Goal: Information Seeking & Learning: Learn about a topic

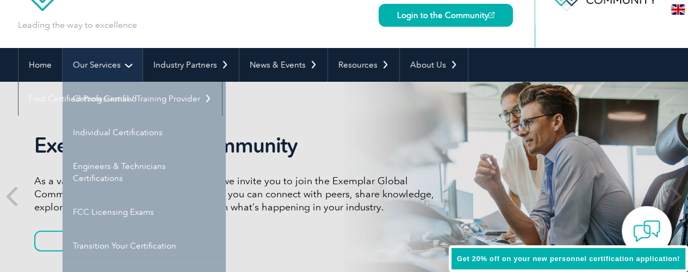
scroll to position [109, 0]
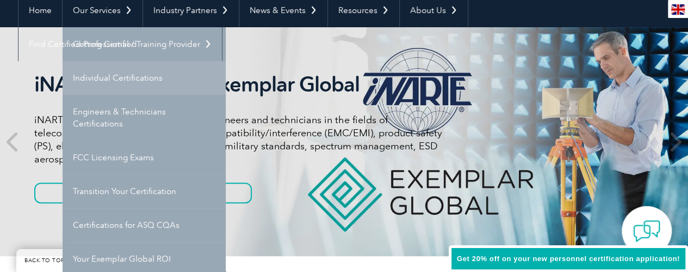
click at [146, 75] on link "Individual Certifications" at bounding box center [144, 78] width 163 height 34
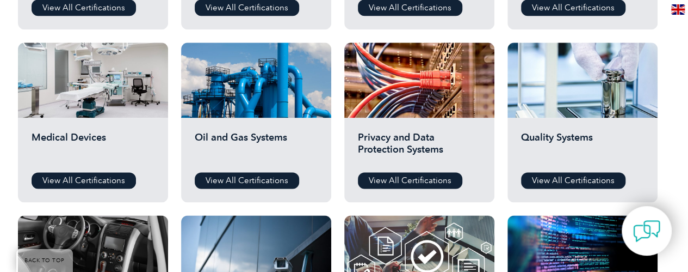
scroll to position [871, 0]
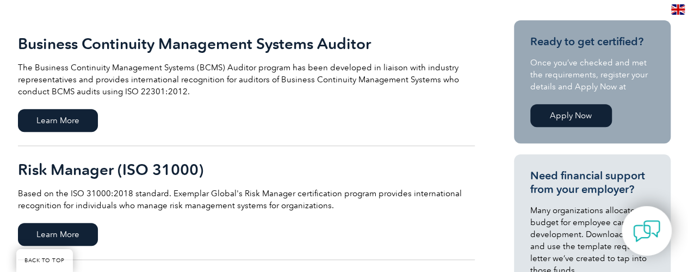
scroll to position [272, 0]
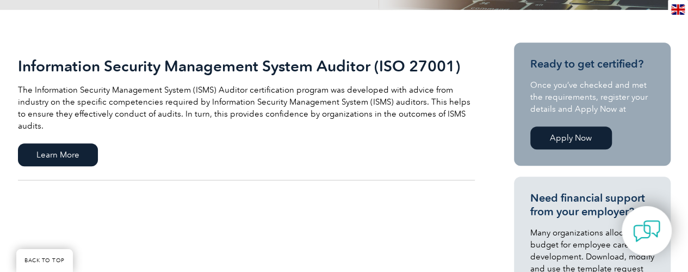
scroll to position [218, 0]
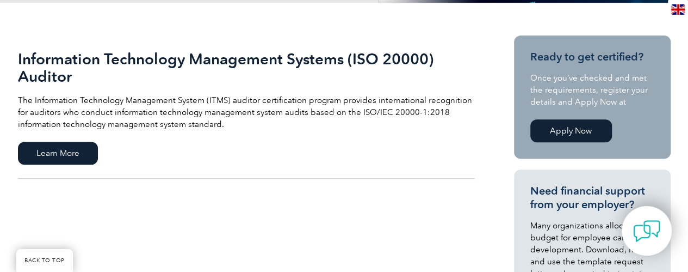
scroll to position [218, 0]
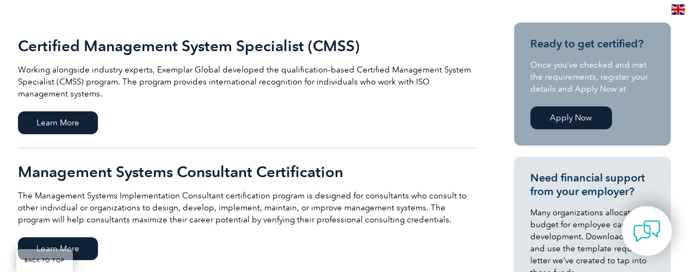
scroll to position [272, 0]
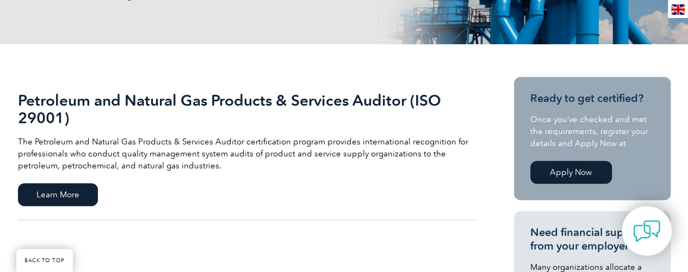
scroll to position [218, 0]
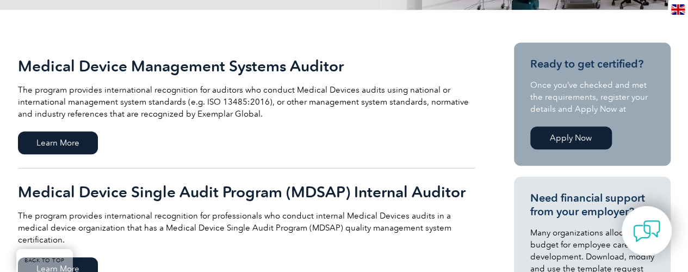
scroll to position [218, 0]
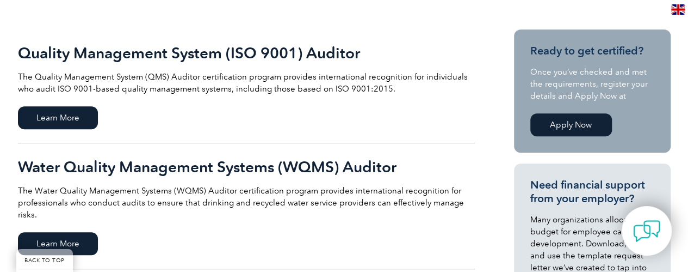
scroll to position [272, 0]
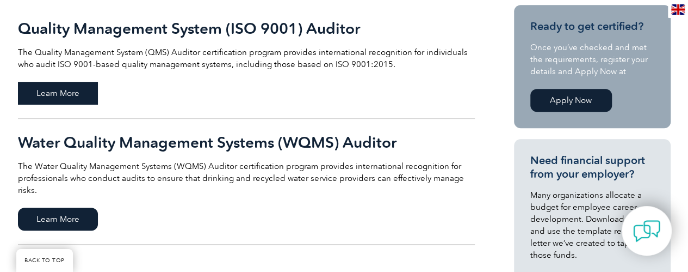
click at [77, 91] on span "Learn More" at bounding box center [58, 93] width 80 height 23
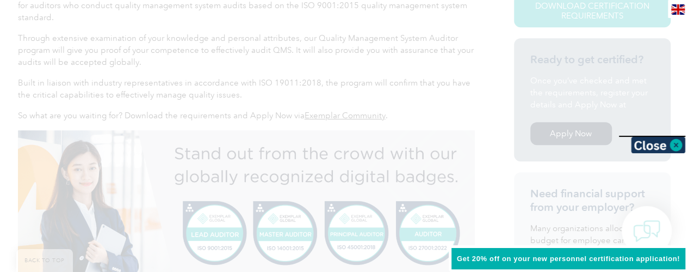
scroll to position [478, 0]
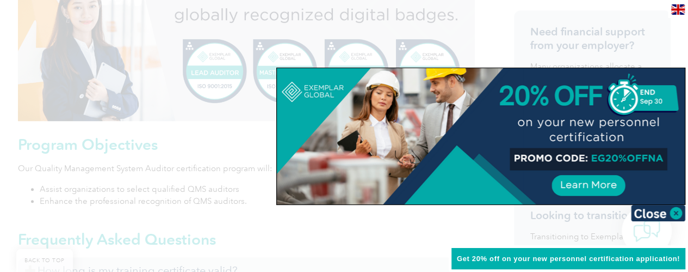
click at [671, 212] on img at bounding box center [658, 213] width 54 height 16
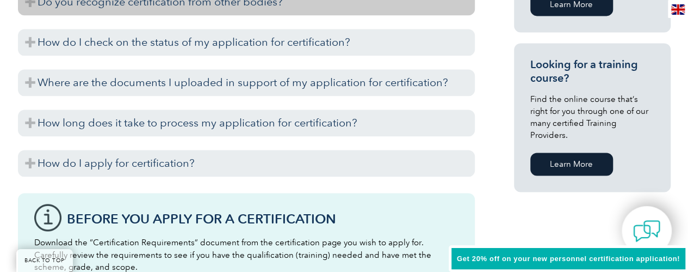
scroll to position [696, 0]
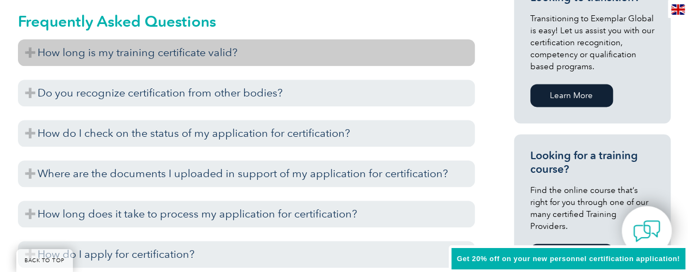
click at [206, 55] on h3 "How long is my training certificate valid?" at bounding box center [246, 52] width 457 height 27
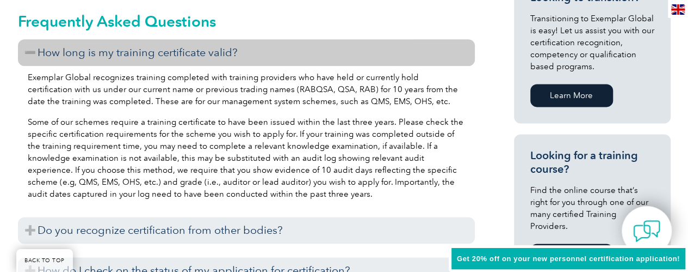
click at [207, 53] on h3 "How long is my training certificate valid?" at bounding box center [246, 52] width 457 height 27
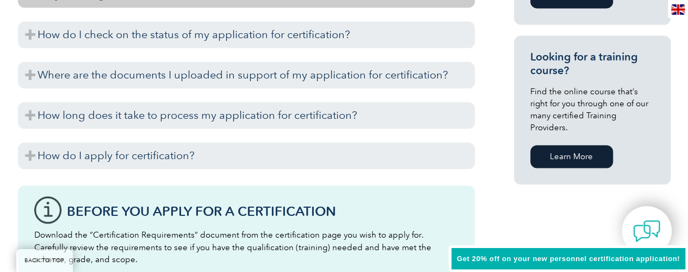
scroll to position [804, 0]
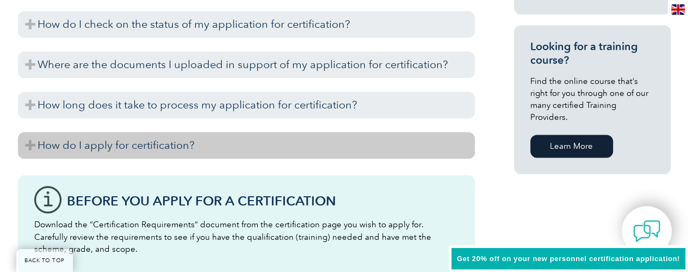
click at [251, 140] on h3 "How do I apply for certification?" at bounding box center [246, 145] width 457 height 27
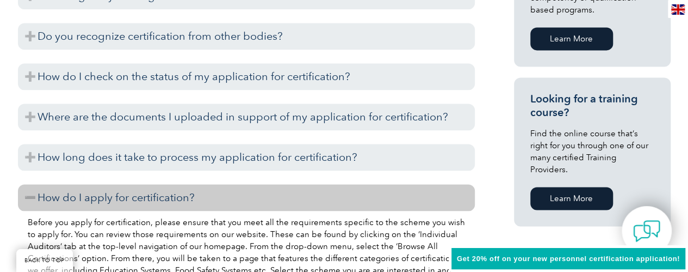
scroll to position [696, 0]
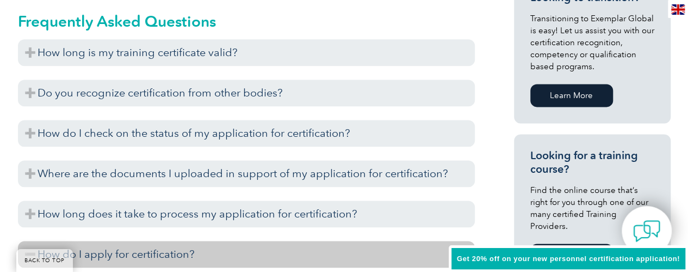
click at [181, 251] on h3 "How do I apply for certification?" at bounding box center [246, 254] width 457 height 27
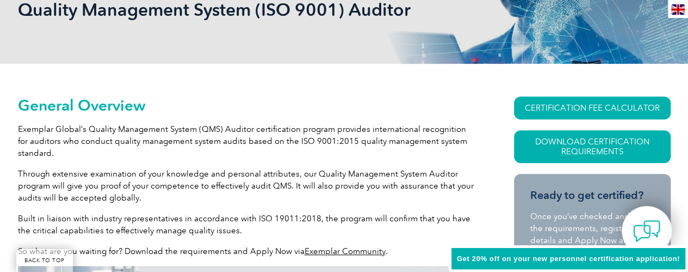
scroll to position [163, 0]
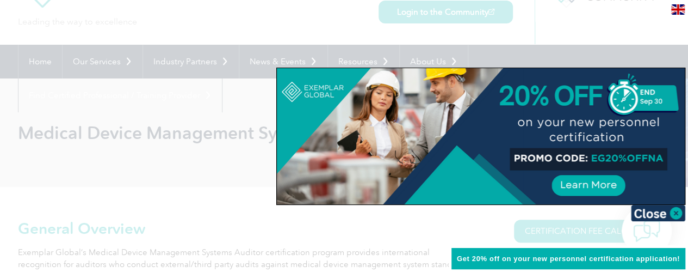
scroll to position [163, 0]
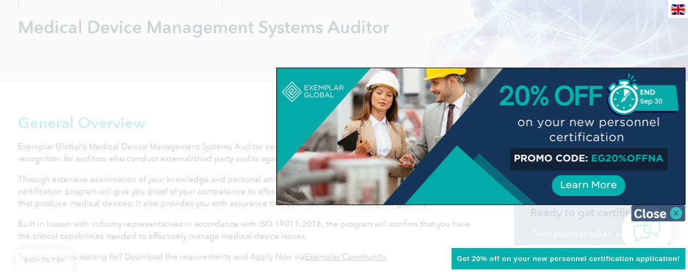
click at [655, 210] on img at bounding box center [658, 213] width 54 height 16
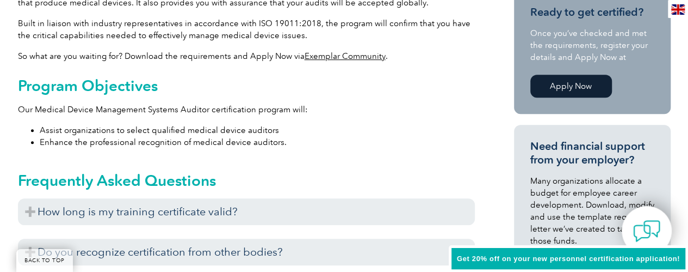
scroll to position [381, 0]
